Goal: Check status: Check status

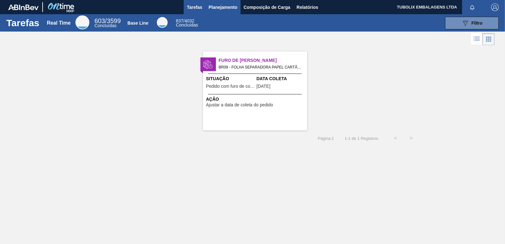
click at [225, 8] on span "Planejamento" at bounding box center [223, 7] width 29 height 8
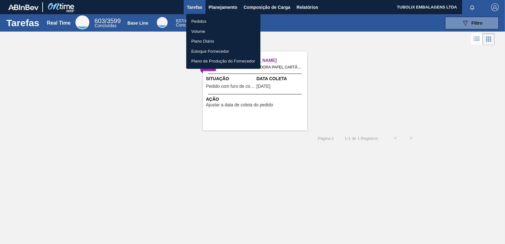
click at [200, 20] on li "Pedidos" at bounding box center [223, 21] width 74 height 10
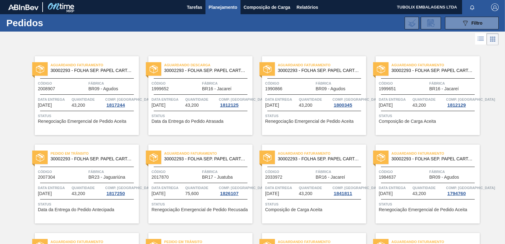
click at [195, 90] on div "Código 1999652" at bounding box center [176, 85] width 49 height 11
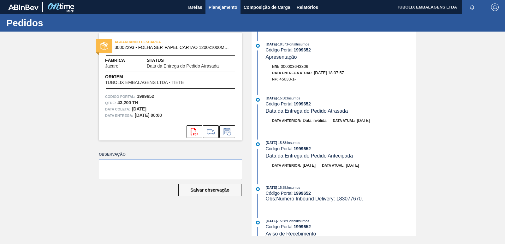
click at [226, 5] on span "Planejamento" at bounding box center [223, 7] width 29 height 8
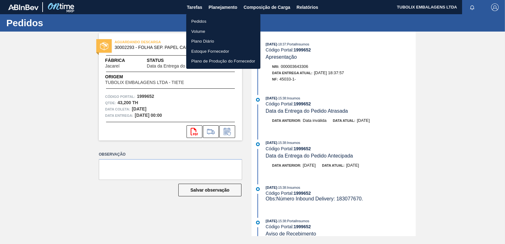
click at [208, 15] on ul "Pedidos Volume Plano Diário Estoque Fornecedor Plano de Produção do Fornecedor" at bounding box center [223, 41] width 74 height 55
click at [208, 21] on li "Pedidos" at bounding box center [223, 21] width 74 height 10
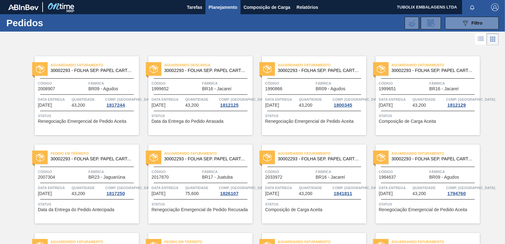
click at [207, 63] on span "Aguardando Descarga" at bounding box center [208, 65] width 88 height 6
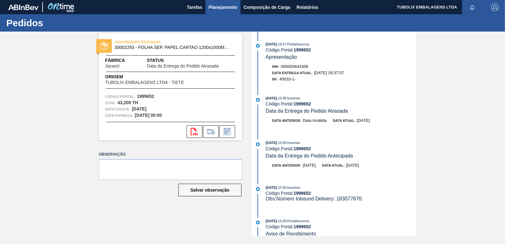
click at [229, 6] on span "Planejamento" at bounding box center [223, 7] width 29 height 8
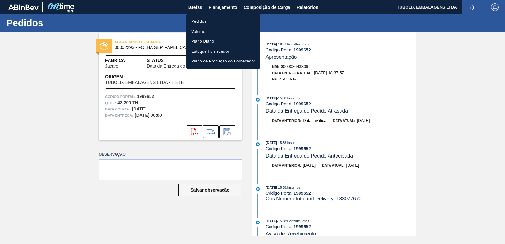
drag, startPoint x: 194, startPoint y: 21, endPoint x: 222, endPoint y: 26, distance: 28.5
click at [194, 22] on li "Pedidos" at bounding box center [223, 21] width 74 height 10
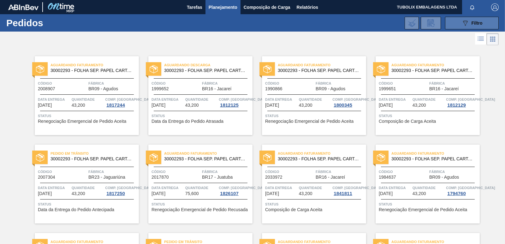
click at [459, 21] on button "089F7B8B-B2A5-4AFE-B5C0-19BA573D28AC Filtro" at bounding box center [472, 23] width 54 height 13
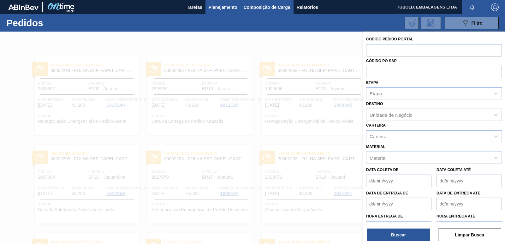
click at [261, 7] on span "Composição de Carga" at bounding box center [267, 7] width 47 height 8
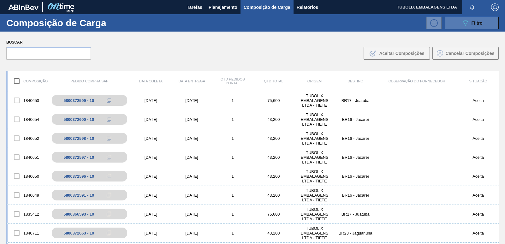
click at [452, 23] on button "089F7B8B-B2A5-4AFE-B5C0-19BA573D28AC Filtro" at bounding box center [472, 23] width 54 height 13
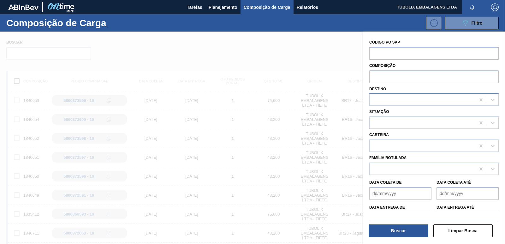
click at [387, 98] on div at bounding box center [423, 99] width 106 height 9
type input "jacar"
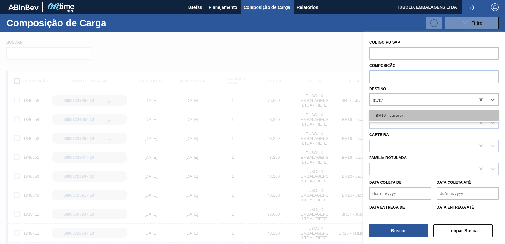
click at [388, 116] on div "BR16 - Jacareí" at bounding box center [435, 116] width 130 height 12
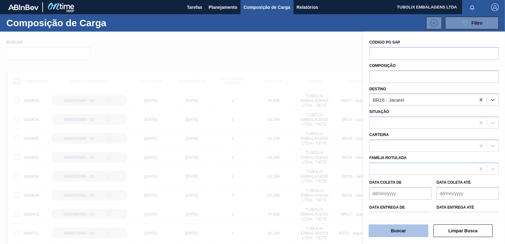
click at [404, 231] on button "Buscar" at bounding box center [399, 231] width 60 height 13
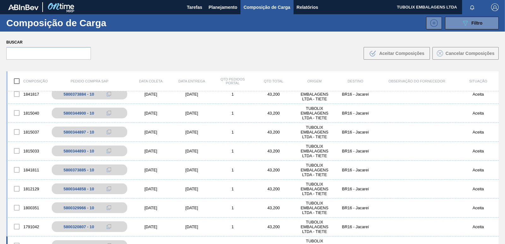
scroll to position [316, 0]
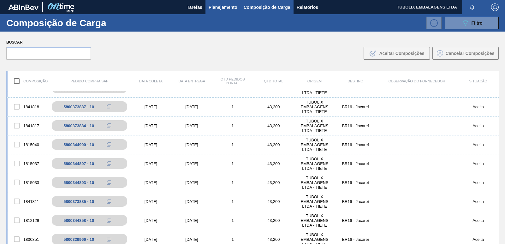
click at [229, 8] on span "Planejamento" at bounding box center [223, 7] width 29 height 8
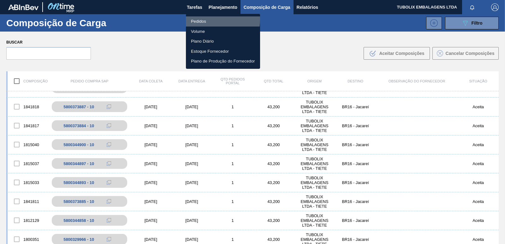
click at [203, 19] on li "Pedidos" at bounding box center [223, 21] width 74 height 10
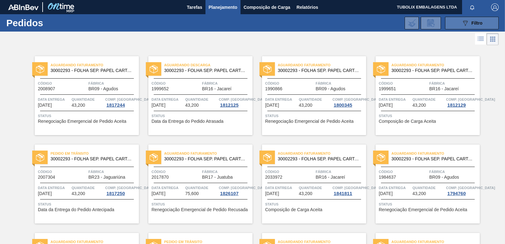
click at [449, 24] on button "089F7B8B-B2A5-4AFE-B5C0-19BA573D28AC Filtro" at bounding box center [472, 23] width 54 height 13
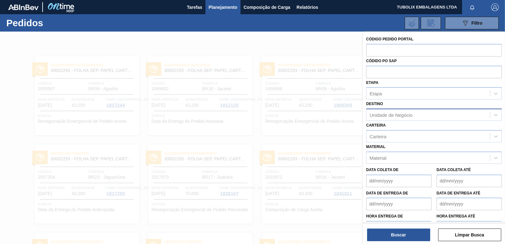
click at [390, 114] on div "Unidade de Negócio" at bounding box center [391, 114] width 43 height 5
type input "jacare"
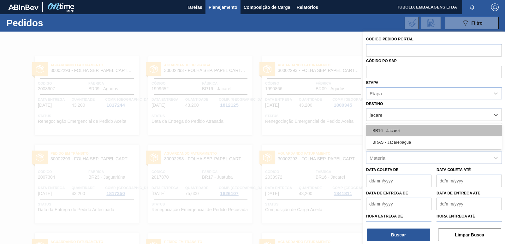
click at [398, 129] on div "BR16 - Jacareí" at bounding box center [434, 131] width 136 height 12
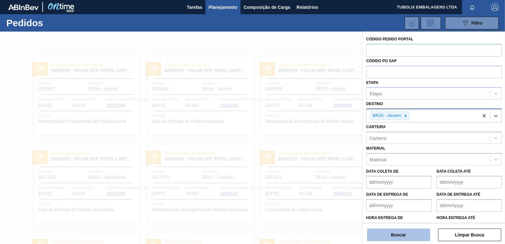
click at [398, 233] on button "Buscar" at bounding box center [398, 235] width 63 height 13
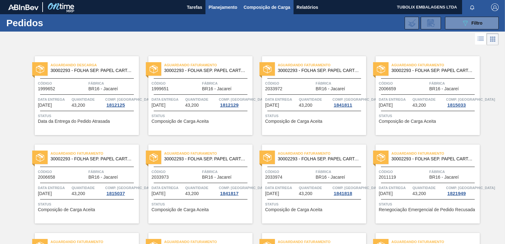
click at [264, 5] on span "Composição de Carga" at bounding box center [267, 7] width 47 height 8
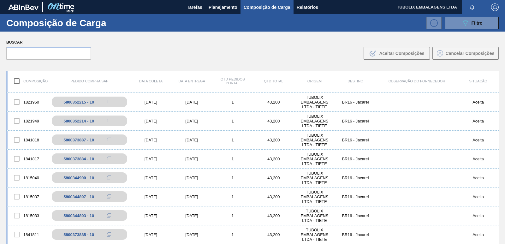
scroll to position [284, 0]
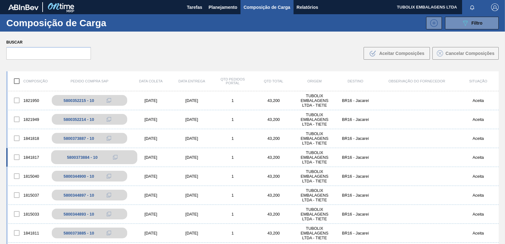
click at [80, 156] on div "5800373884 - 10" at bounding box center [82, 157] width 31 height 5
click at [115, 155] on icon at bounding box center [115, 157] width 4 height 4
click at [52, 158] on div "5800373884 - 10" at bounding box center [94, 157] width 86 height 14
click at [35, 156] on div "1841817" at bounding box center [28, 157] width 41 height 13
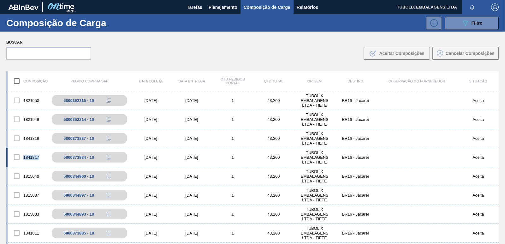
click at [35, 156] on div "1841817" at bounding box center [28, 157] width 41 height 13
click at [71, 154] on div "5800373884 - 10" at bounding box center [94, 157] width 86 height 14
click at [191, 156] on div "[DATE]" at bounding box center [192, 157] width 41 height 5
click at [191, 0] on body "Tarefas Planejamento Composição de Carga Relatórios TUBOLIX EMBALAGENS LTDA Mar…" at bounding box center [252, 0] width 505 height 0
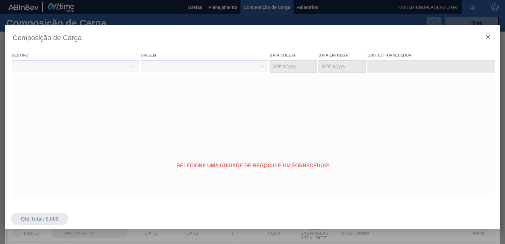
type coleta "05/10/2025"
type entrega "[DATE]"
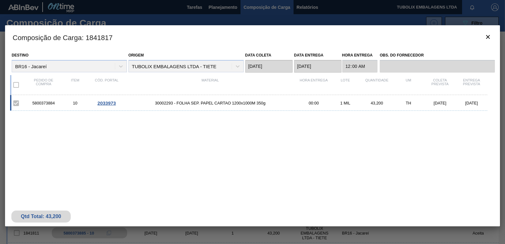
click at [107, 104] on span "2033973" at bounding box center [107, 102] width 18 height 5
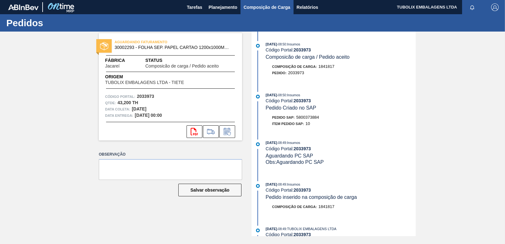
click at [255, 6] on span "Composição de Carga" at bounding box center [267, 7] width 47 height 8
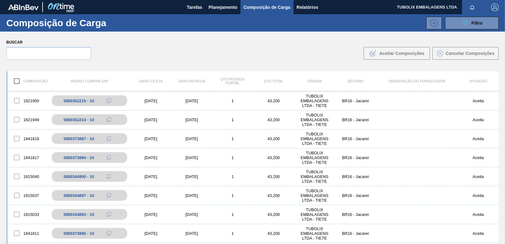
scroll to position [284, 0]
click at [78, 177] on div "5800344900 - 10" at bounding box center [82, 176] width 31 height 5
click at [170, 174] on div "05/10/2025" at bounding box center [150, 176] width 41 height 5
click at [170, 0] on body "Tarefas Planejamento Composição de Carga Relatórios TUBOLIX EMBALAGENS LTDA Mar…" at bounding box center [252, 0] width 505 height 0
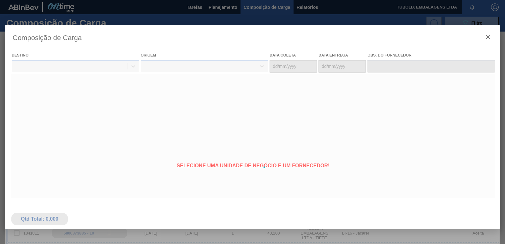
type coleta "05/10/2025"
type entrega "[DATE]"
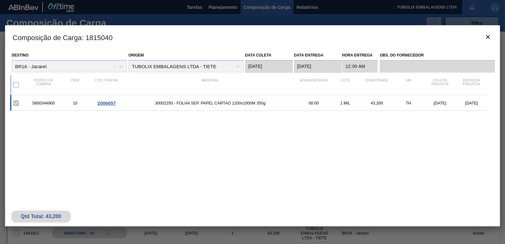
click at [107, 102] on span "2006657" at bounding box center [107, 102] width 18 height 5
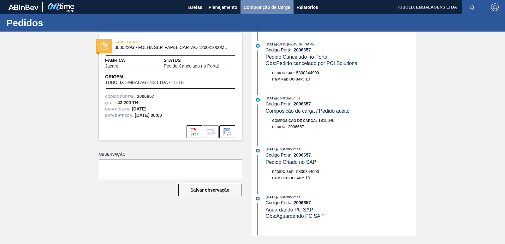
click at [253, 7] on span "Composição de Carga" at bounding box center [267, 7] width 47 height 8
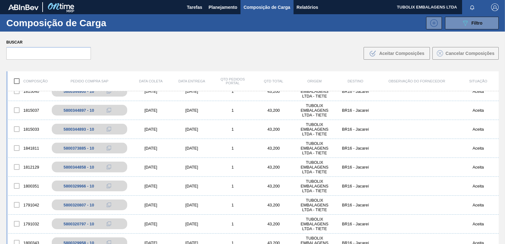
scroll to position [379, 0]
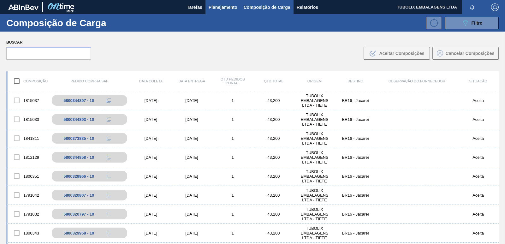
click at [225, 8] on span "Planejamento" at bounding box center [223, 7] width 29 height 8
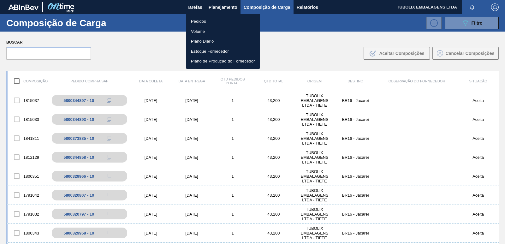
click at [198, 15] on ul "Pedidos Volume Plano Diário Estoque Fornecedor Plano de Produção do Fornecedor" at bounding box center [223, 41] width 74 height 55
click at [199, 19] on li "Pedidos" at bounding box center [223, 21] width 74 height 10
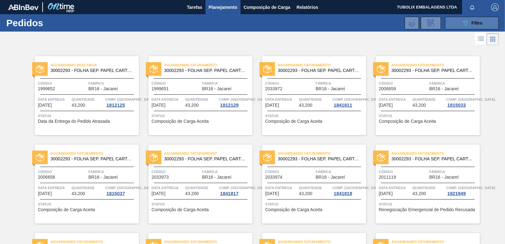
click at [480, 22] on span "Filtro" at bounding box center [477, 23] width 11 height 5
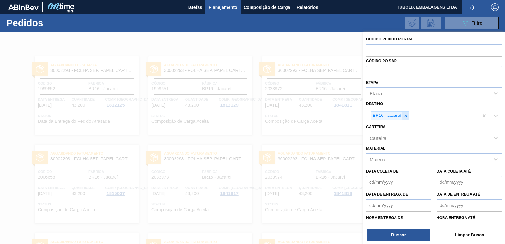
click at [407, 116] on icon at bounding box center [406, 116] width 4 height 4
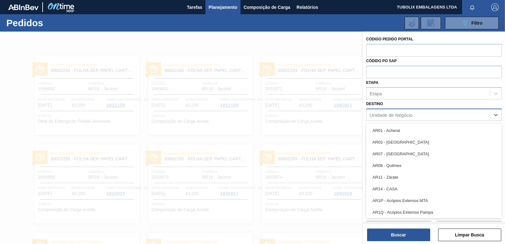
click at [407, 116] on div "Unidade de Negócio" at bounding box center [391, 114] width 43 height 5
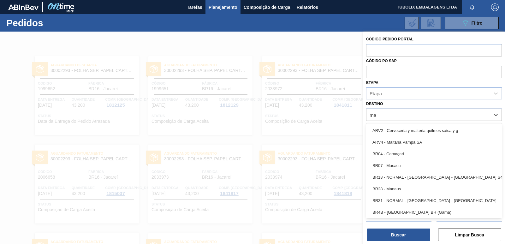
type input "mac"
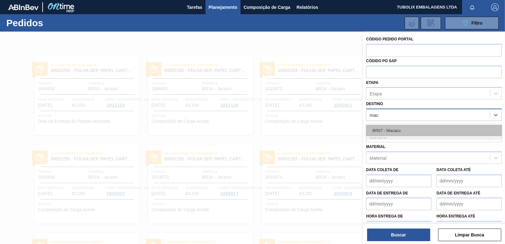
click at [395, 130] on div "BR07 - Macacu" at bounding box center [434, 131] width 136 height 12
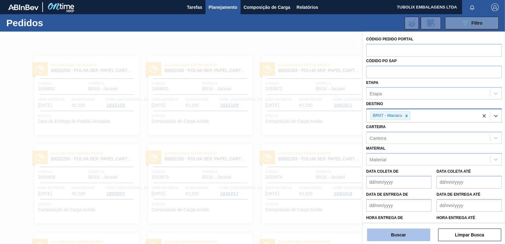
click at [412, 231] on button "Buscar" at bounding box center [398, 235] width 63 height 13
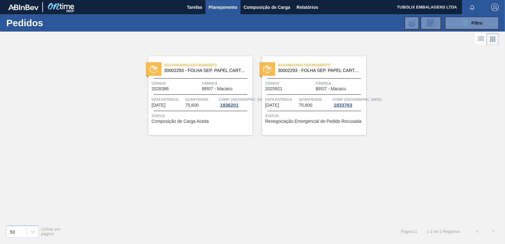
click at [177, 73] on div "Aguardando Faturamento 30002293 - FOLHA SEP. PAPEL CARTAO 1200x1000M 350g" at bounding box center [200, 68] width 104 height 14
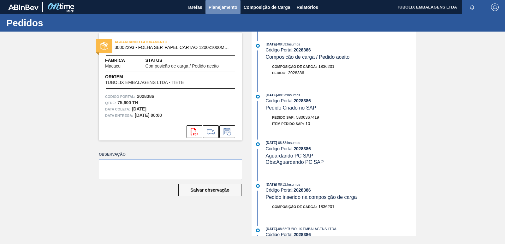
click at [221, 7] on span "Planejamento" at bounding box center [223, 7] width 29 height 8
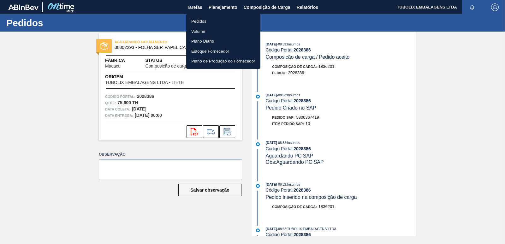
click at [192, 21] on li "Pedidos" at bounding box center [223, 21] width 74 height 10
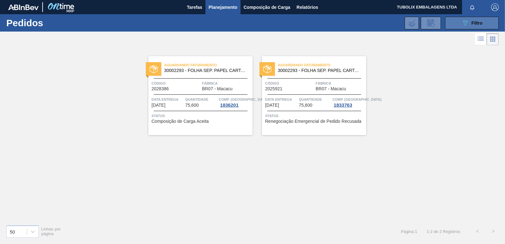
drag, startPoint x: 476, startPoint y: 16, endPoint x: 476, endPoint y: 23, distance: 7.0
click at [476, 17] on button "089F7B8B-B2A5-4AFE-B5C0-19BA573D28AC Filtro" at bounding box center [472, 23] width 54 height 13
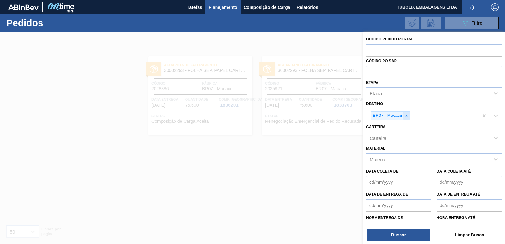
click at [404, 114] on div at bounding box center [406, 116] width 7 height 8
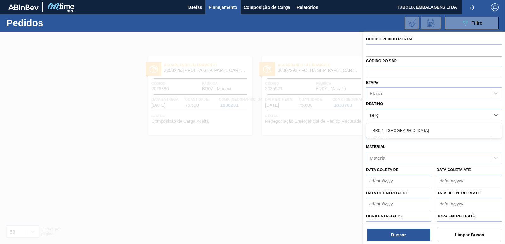
type input "sergi"
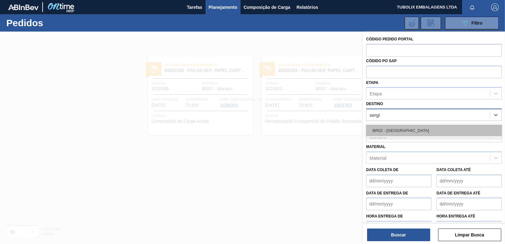
click at [390, 130] on div "BR02 - [GEOGRAPHIC_DATA]" at bounding box center [434, 131] width 136 height 12
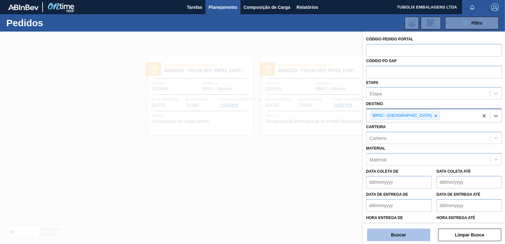
click at [406, 233] on button "Buscar" at bounding box center [398, 235] width 63 height 13
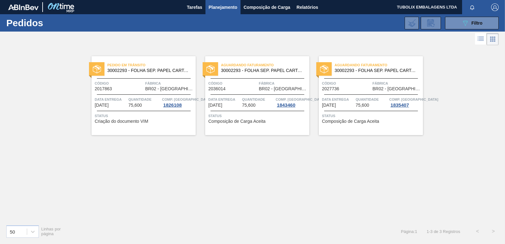
click at [245, 84] on span "Código" at bounding box center [232, 83] width 49 height 6
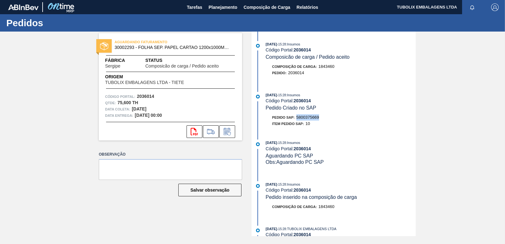
drag, startPoint x: 297, startPoint y: 117, endPoint x: 320, endPoint y: 118, distance: 23.1
click at [319, 118] on div "Pedido SAP: 5800375669" at bounding box center [295, 117] width 47 height 6
copy span "5800375669"
click at [226, 5] on span "Planejamento" at bounding box center [223, 7] width 29 height 8
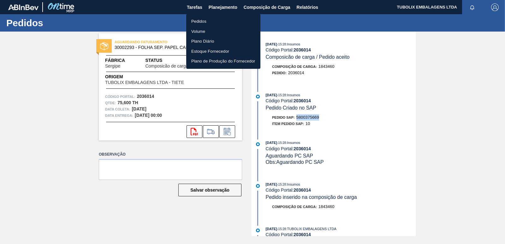
click at [205, 22] on li "Pedidos" at bounding box center [223, 21] width 74 height 10
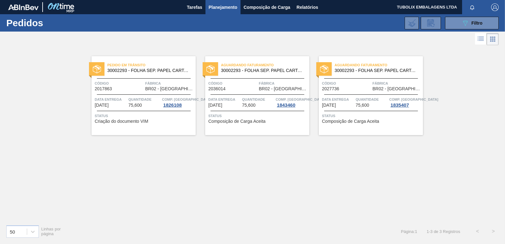
click at [358, 100] on span "Quantidade" at bounding box center [372, 99] width 32 height 6
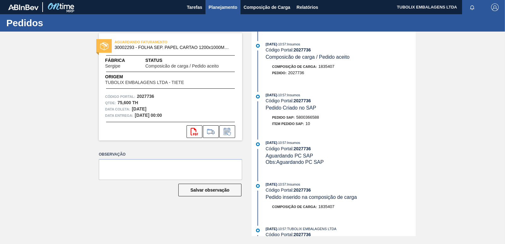
click at [220, 6] on span "Planejamento" at bounding box center [223, 7] width 29 height 8
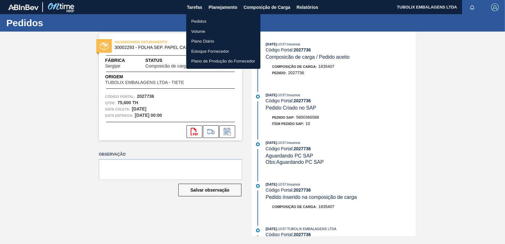
click at [200, 16] on li "Pedidos" at bounding box center [223, 21] width 74 height 10
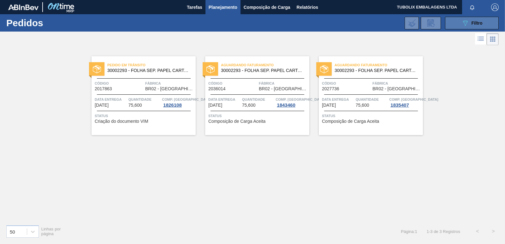
click at [464, 25] on icon "089F7B8B-B2A5-4AFE-B5C0-19BA573D28AC" at bounding box center [466, 23] width 8 height 8
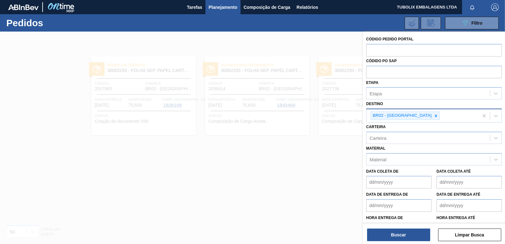
click at [403, 114] on div "BR02 - [GEOGRAPHIC_DATA]" at bounding box center [402, 116] width 62 height 8
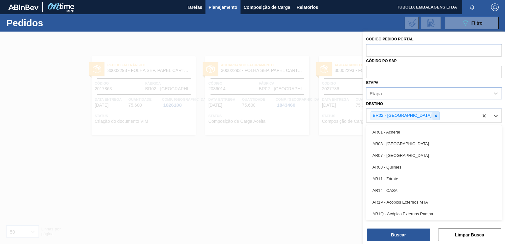
click at [434, 114] on icon at bounding box center [436, 116] width 4 height 4
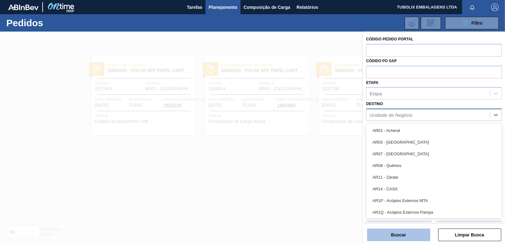
click at [419, 230] on button "Buscar" at bounding box center [398, 235] width 63 height 13
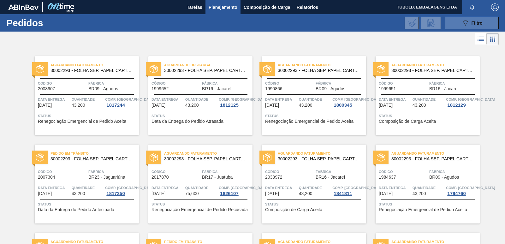
click at [477, 23] on span "Filtro" at bounding box center [477, 23] width 11 height 5
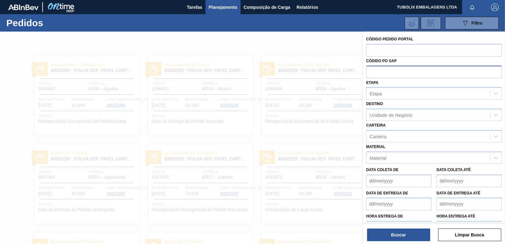
click at [388, 73] on input "text" at bounding box center [434, 72] width 136 height 12
paste input "5800344904"
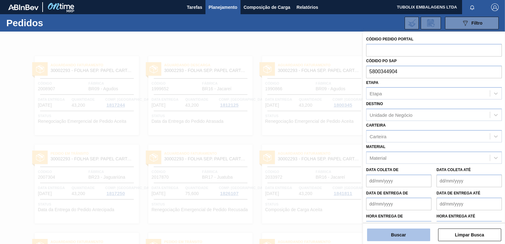
type input "5800344904"
click at [400, 235] on button "Buscar" at bounding box center [398, 235] width 63 height 13
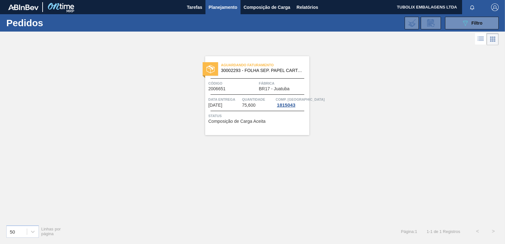
drag, startPoint x: 468, startPoint y: 22, endPoint x: 450, endPoint y: 51, distance: 33.6
click at [467, 23] on icon "089F7B8B-B2A5-4AFE-B5C0-19BA573D28AC" at bounding box center [466, 23] width 8 height 8
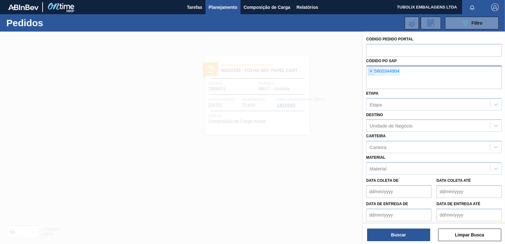
click at [371, 72] on span "×" at bounding box center [371, 72] width 6 height 8
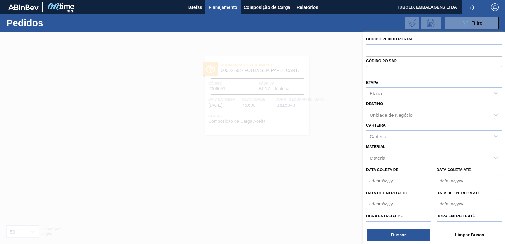
paste input "5800366588"
type input "5800366588"
click at [396, 239] on button "Buscar" at bounding box center [398, 235] width 63 height 13
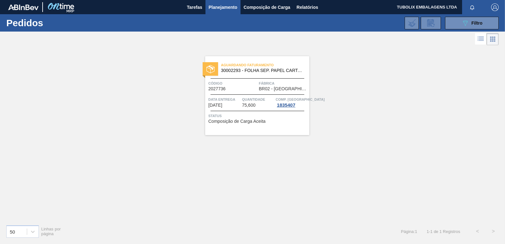
click at [242, 110] on div "Aguardando Faturamento 30002293 - FOLHA SEP. PAPEL CARTAO 1200x1000M 350g Códig…" at bounding box center [257, 95] width 104 height 79
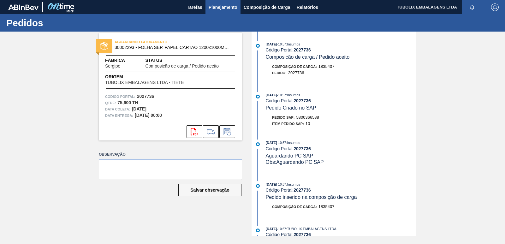
click at [234, 6] on span "Planejamento" at bounding box center [223, 7] width 29 height 8
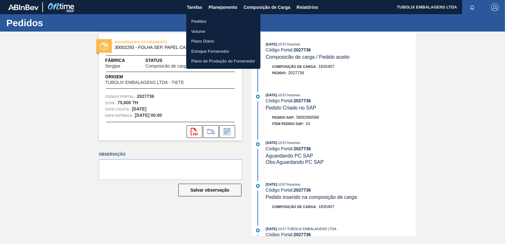
click at [204, 19] on li "Pedidos" at bounding box center [223, 21] width 74 height 10
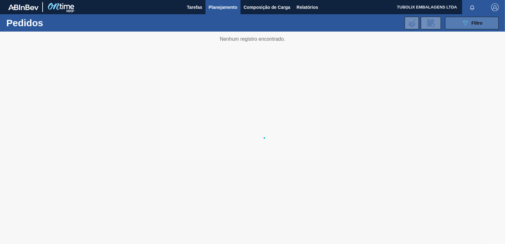
click at [478, 23] on span "Filtro" at bounding box center [477, 23] width 11 height 5
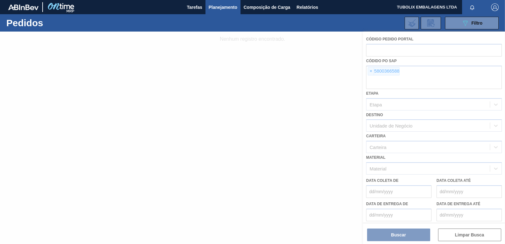
click at [371, 72] on div at bounding box center [252, 138] width 505 height 213
click at [372, 71] on div at bounding box center [252, 138] width 505 height 213
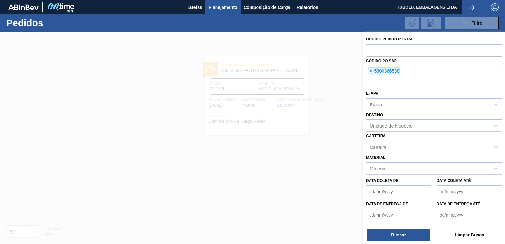
click at [373, 72] on span "×" at bounding box center [371, 72] width 6 height 8
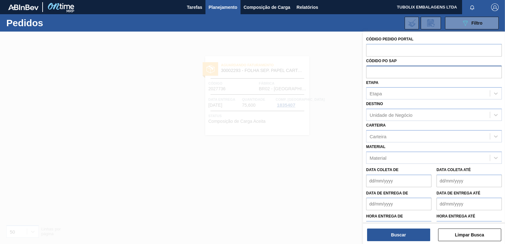
paste input "5800352213"
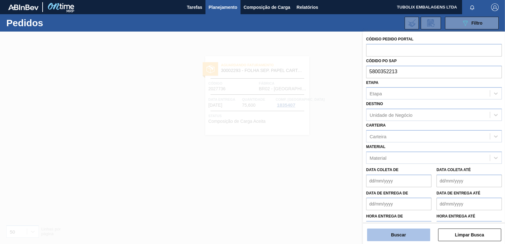
type input "5800352213"
click at [396, 235] on button "Buscar" at bounding box center [398, 235] width 63 height 13
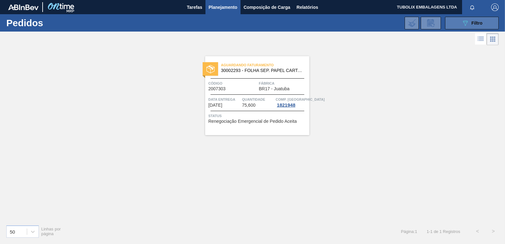
click at [469, 28] on button "089F7B8B-B2A5-4AFE-B5C0-19BA573D28AC Filtro" at bounding box center [472, 23] width 54 height 13
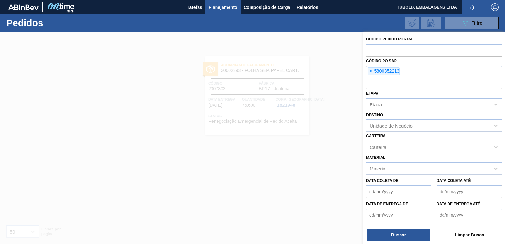
click at [371, 71] on span "×" at bounding box center [371, 72] width 6 height 8
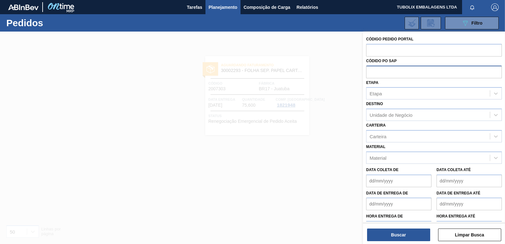
paste input "5800364793"
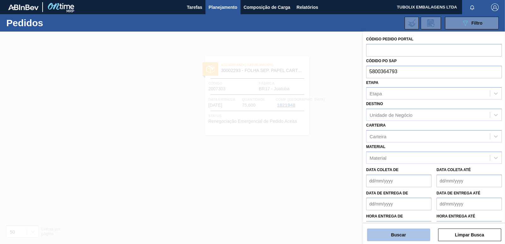
type input "5800364793"
click at [410, 235] on button "Buscar" at bounding box center [398, 235] width 63 height 13
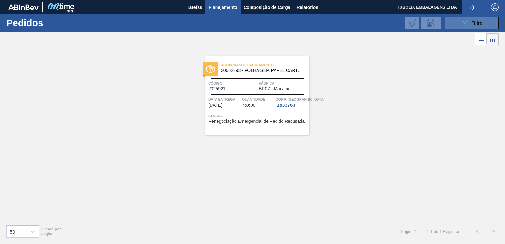
click at [478, 23] on span "Filtro" at bounding box center [477, 23] width 11 height 5
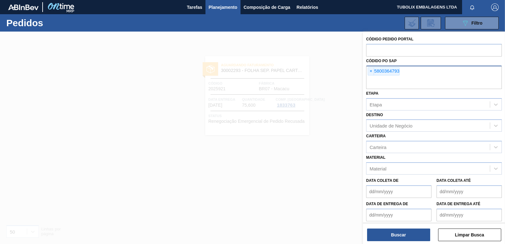
click at [373, 71] on span "×" at bounding box center [371, 72] width 6 height 8
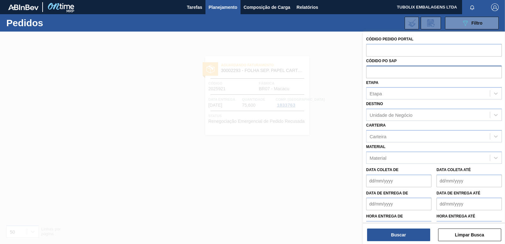
paste input "5800353996"
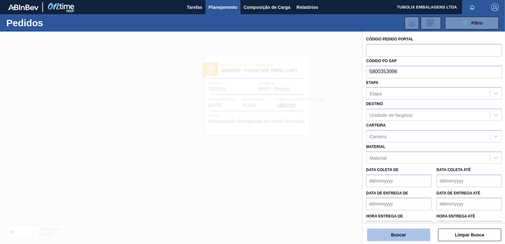
type input "5800353996"
click at [420, 231] on button "Buscar" at bounding box center [398, 235] width 63 height 13
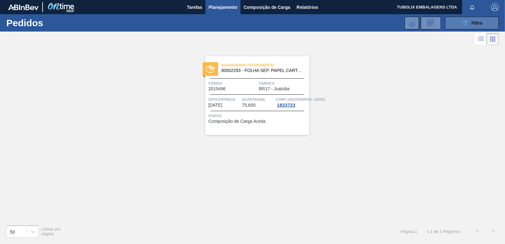
click at [471, 22] on div "089F7B8B-B2A5-4AFE-B5C0-19BA573D28AC Filtro" at bounding box center [472, 23] width 21 height 8
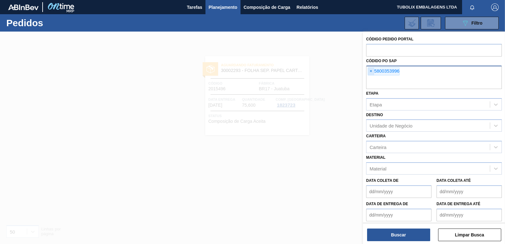
click at [370, 70] on span "×" at bounding box center [371, 72] width 6 height 8
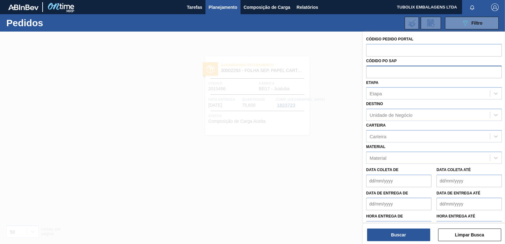
click at [376, 71] on input "text" at bounding box center [434, 72] width 136 height 12
paste input "5800361725"
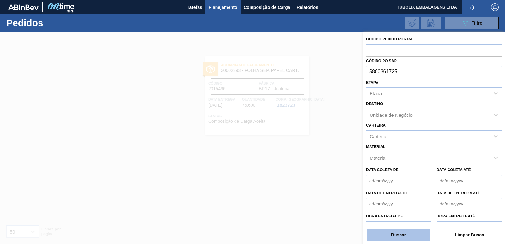
type input "5800361725"
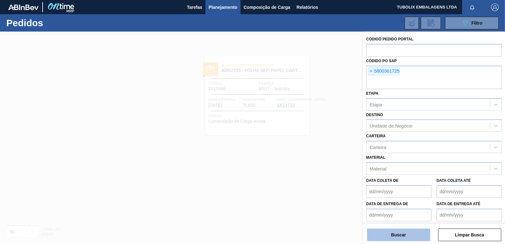
click at [409, 232] on button "Buscar" at bounding box center [398, 235] width 63 height 13
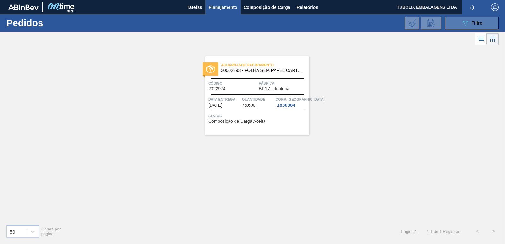
click at [460, 20] on button "089F7B8B-B2A5-4AFE-B5C0-19BA573D28AC Filtro" at bounding box center [472, 23] width 54 height 13
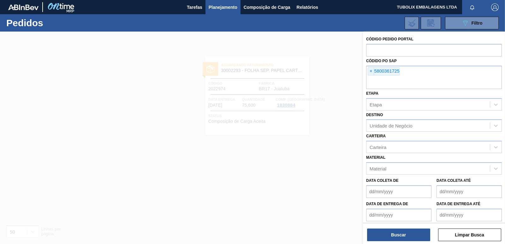
drag, startPoint x: 372, startPoint y: 70, endPoint x: 386, endPoint y: 107, distance: 39.6
click at [371, 70] on span "×" at bounding box center [371, 72] width 6 height 8
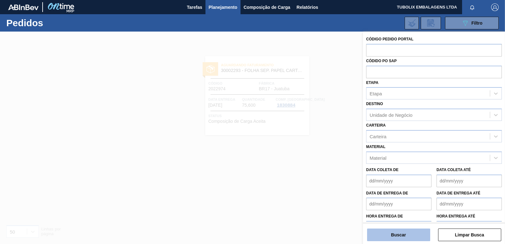
click at [423, 236] on button "Buscar" at bounding box center [398, 235] width 63 height 13
